Goal: Navigation & Orientation: Go to known website

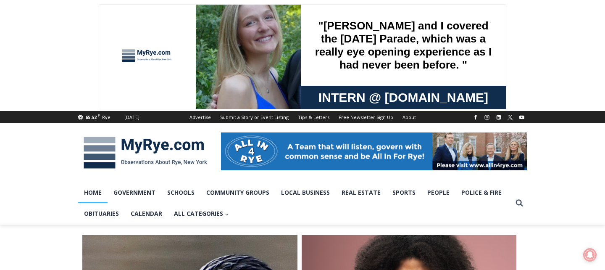
click at [108, 155] on img at bounding box center [145, 153] width 134 height 44
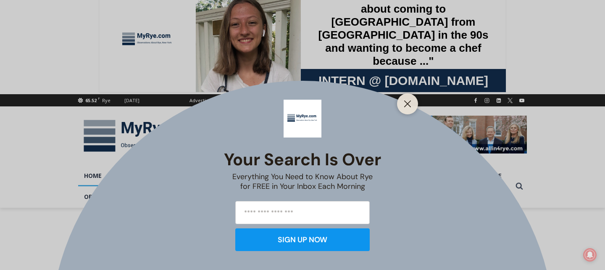
scroll to position [16, 0]
click at [406, 101] on icon "Close" at bounding box center [408, 104] width 8 height 8
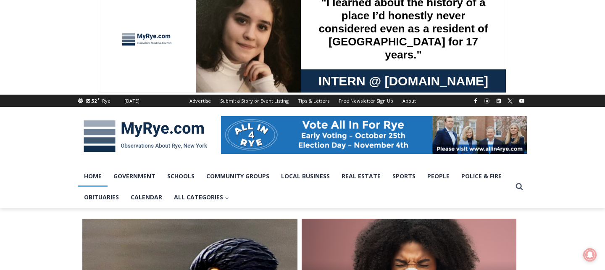
click at [98, 134] on img at bounding box center [145, 136] width 134 height 44
